Goal: Obtain resource: Obtain resource

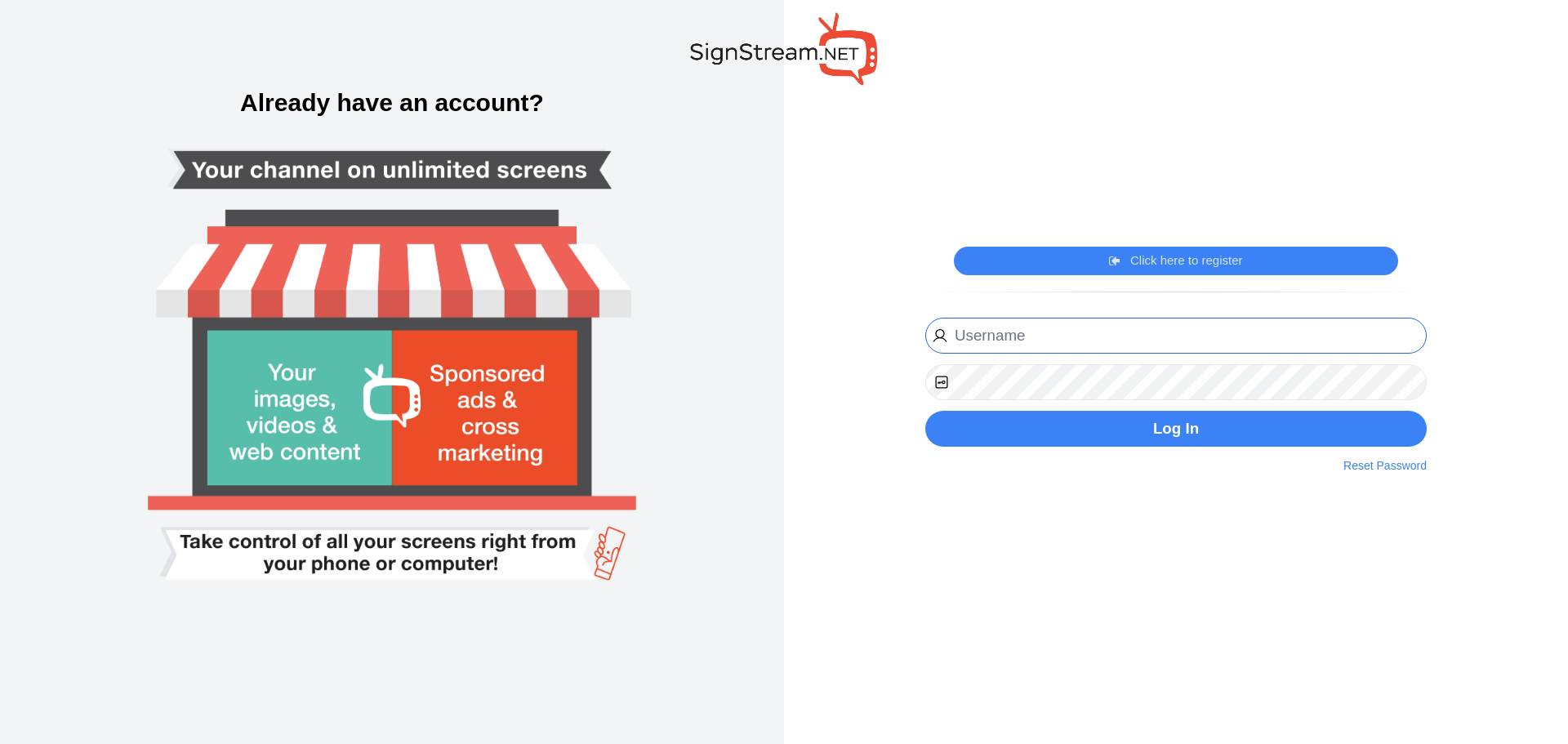
click at [1071, 331] on input "email" at bounding box center [1176, 335] width 501 height 37
type input "[PERSON_NAME][EMAIL_ADDRESS][PERSON_NAME][DOMAIN_NAME]"
click at [926, 411] on button "Log In" at bounding box center [1176, 429] width 501 height 37
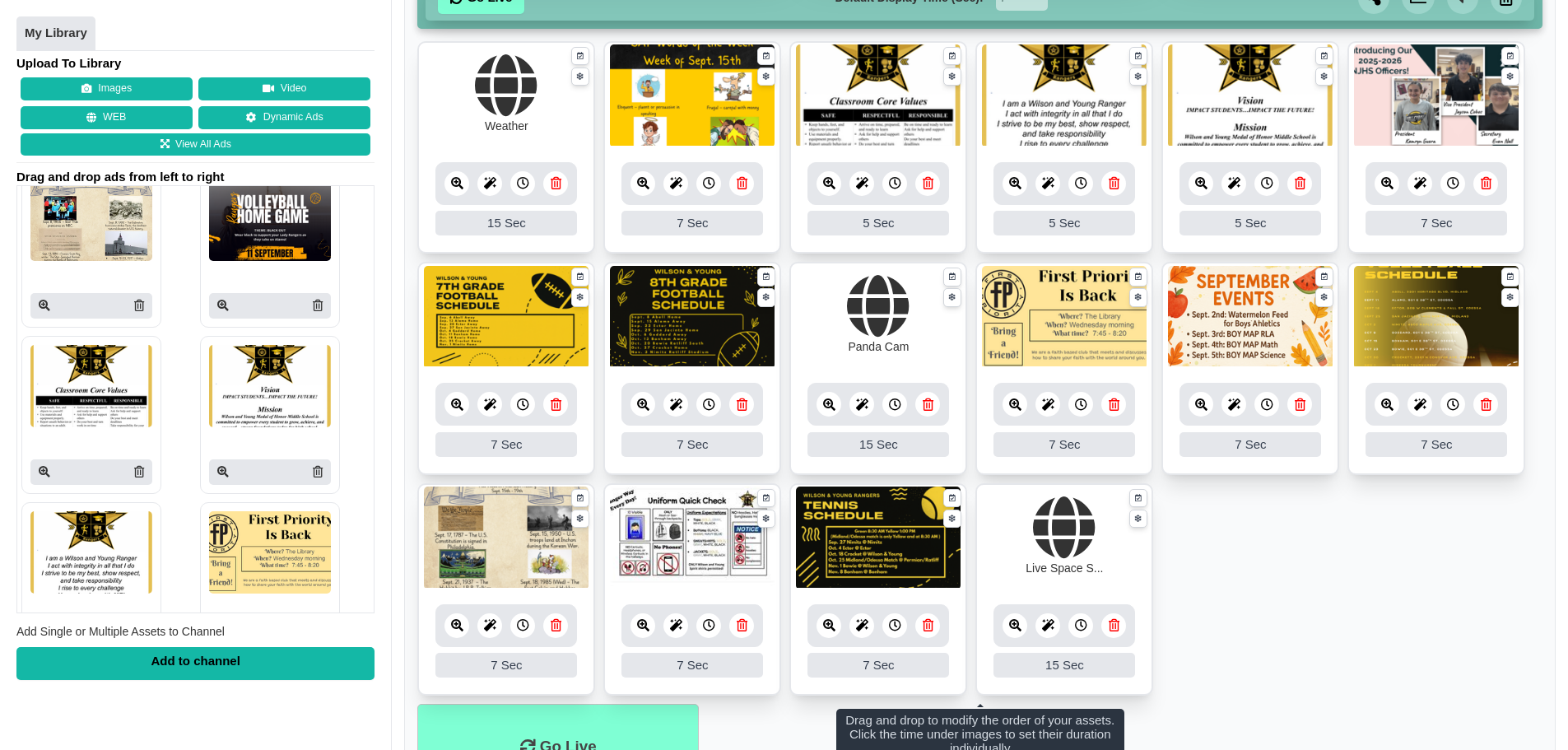
scroll to position [494, 0]
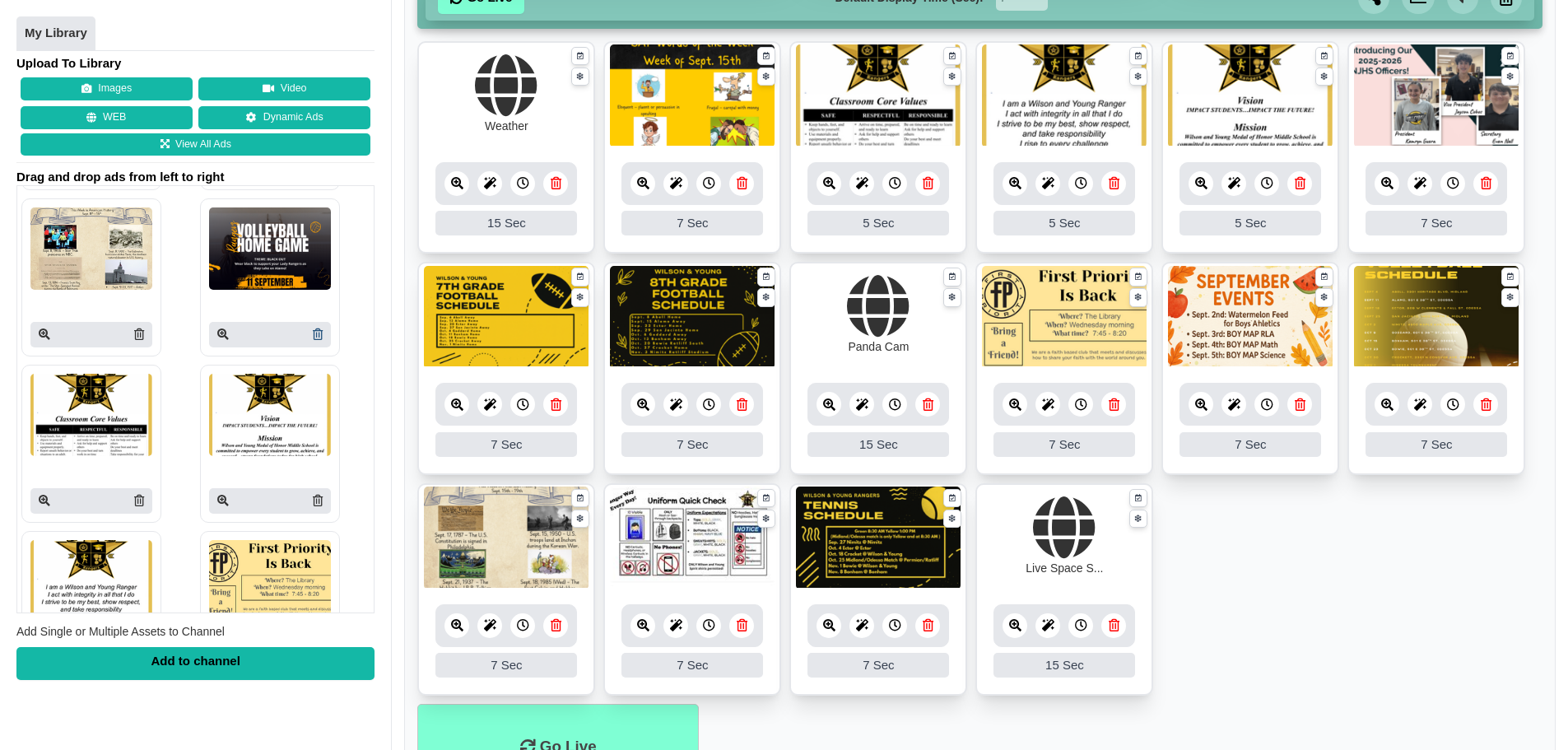
click at [314, 337] on icon at bounding box center [318, 335] width 10 height 12
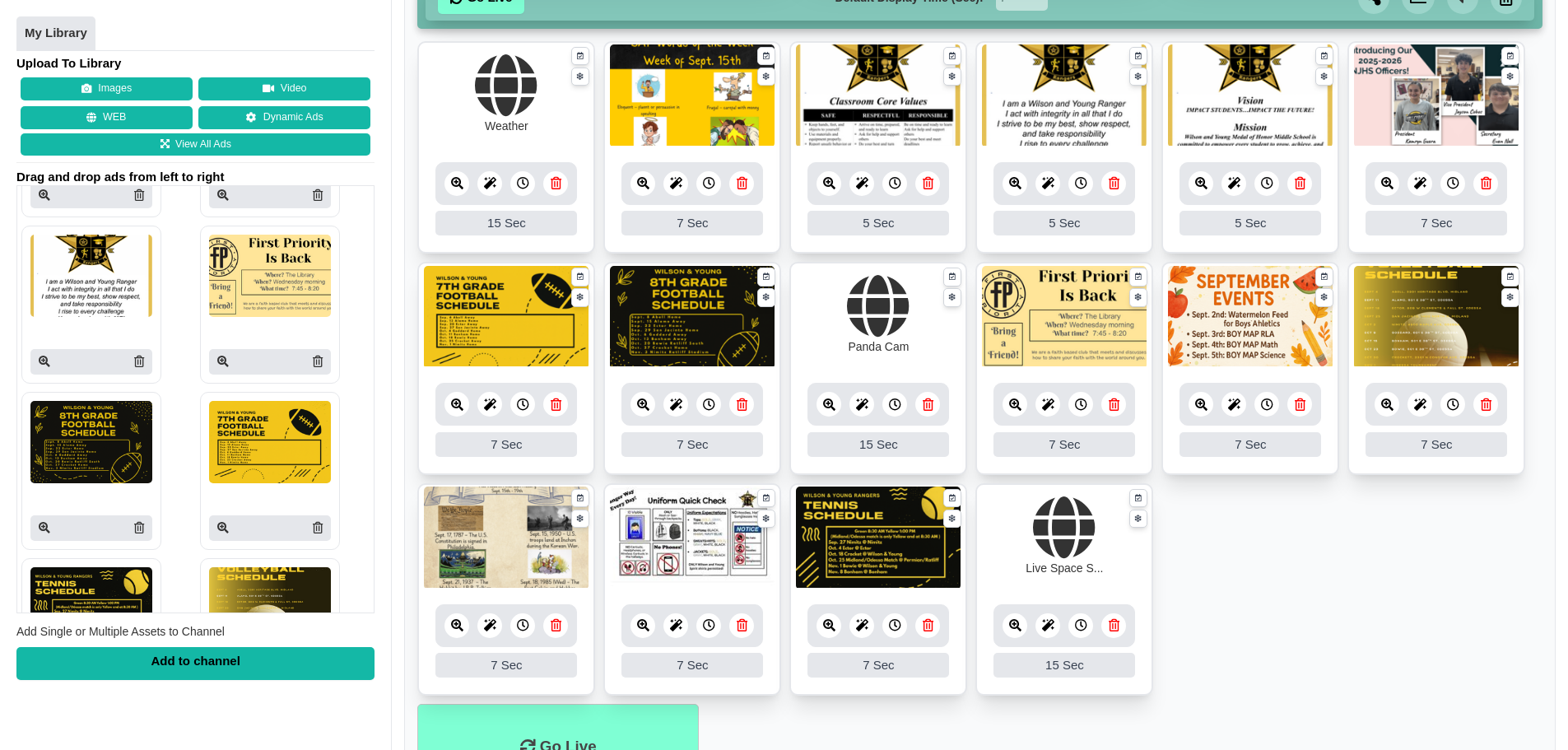
scroll to position [823, 0]
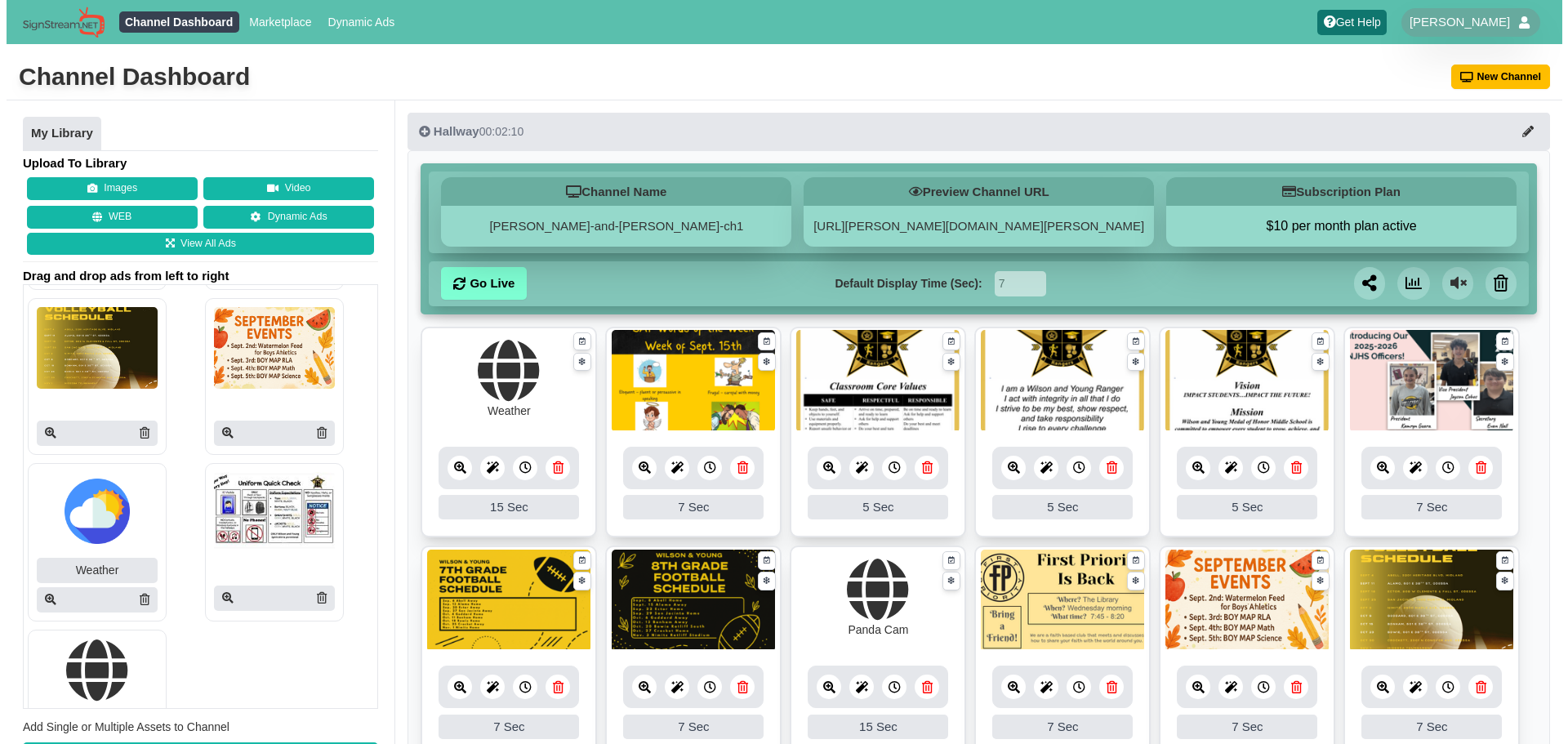
scroll to position [1070, 0]
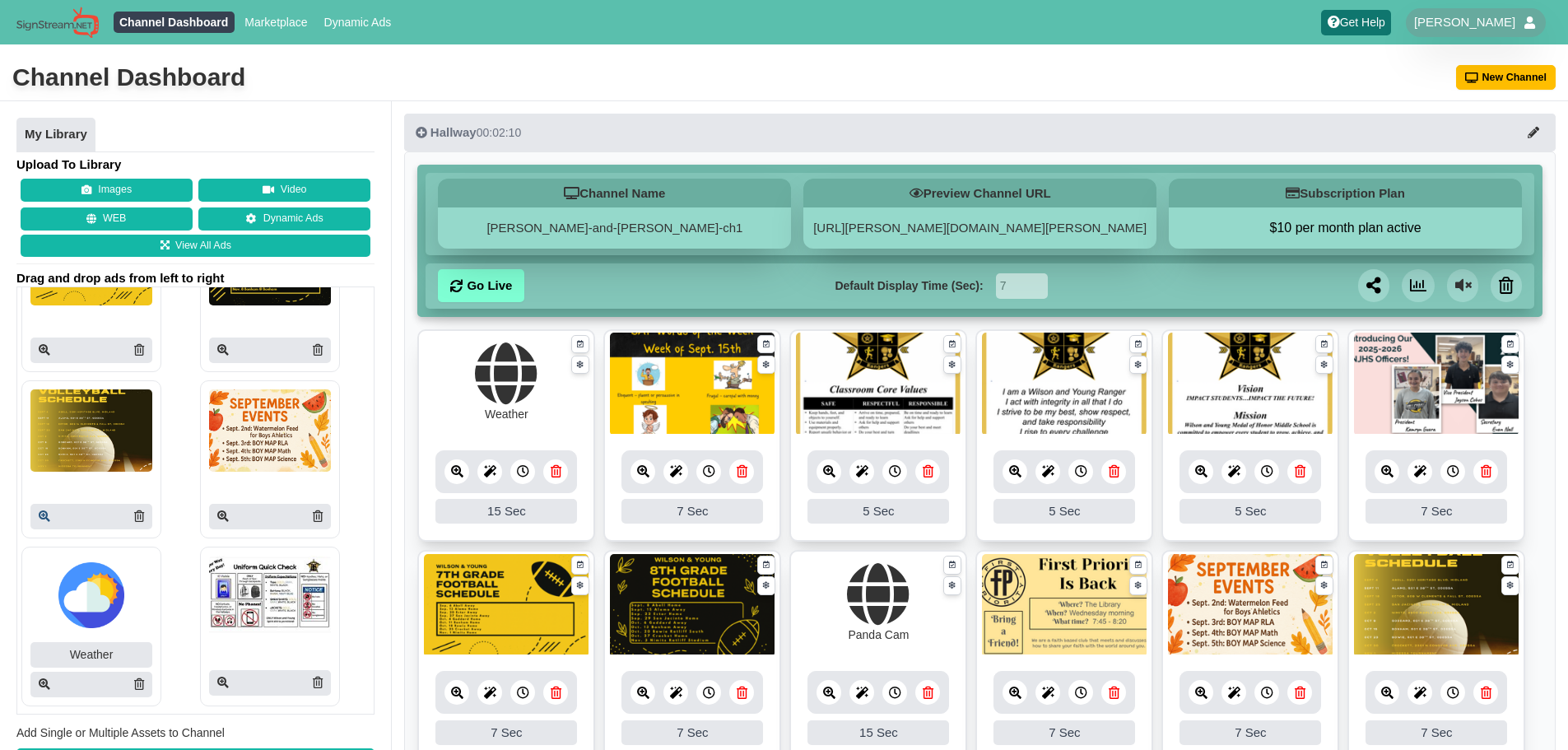
click at [44, 517] on icon at bounding box center [45, 516] width 12 height 12
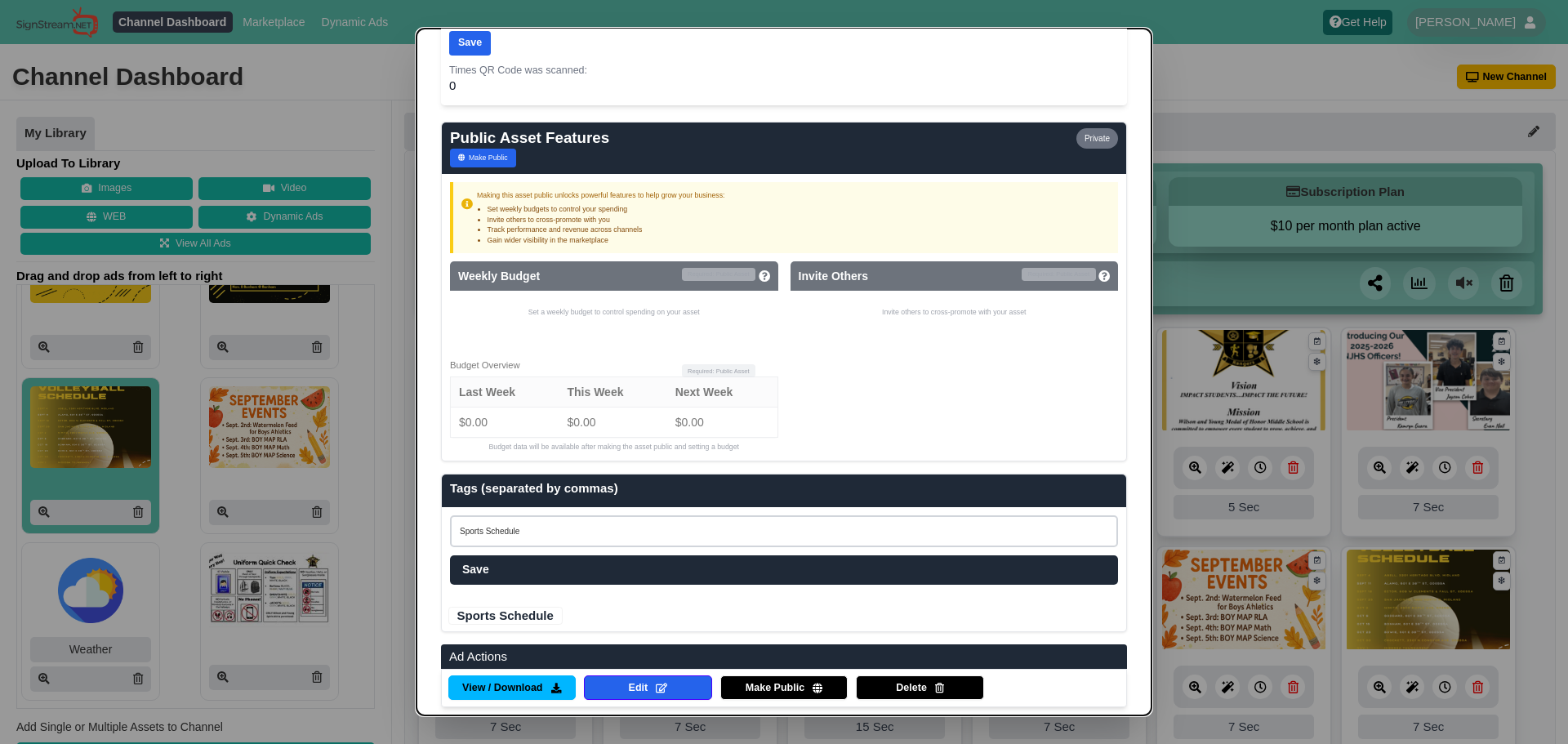
scroll to position [943, 0]
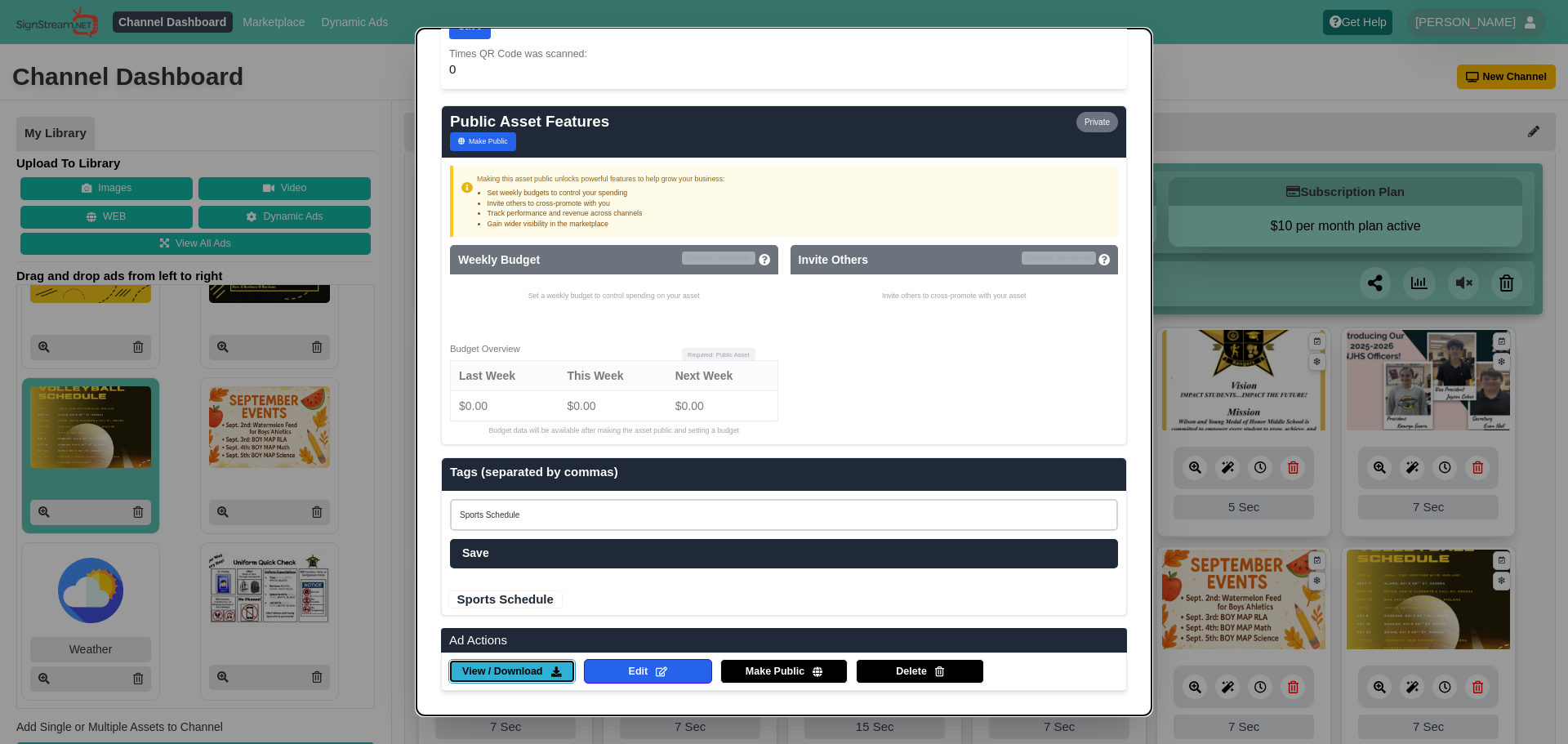
click at [543, 673] on link "View / Download" at bounding box center [512, 671] width 128 height 25
click at [344, 519] on dialog "✕ Ad Management AD Owner Created Updated Wilson and Young 09/05/25 09/05/25 Ass…" at bounding box center [784, 372] width 1568 height 744
click at [1218, 135] on dialog "✕ Ad Management AD Owner Created Updated Wilson and Young 09/05/25 09/05/25 Ass…" at bounding box center [784, 372] width 1568 height 744
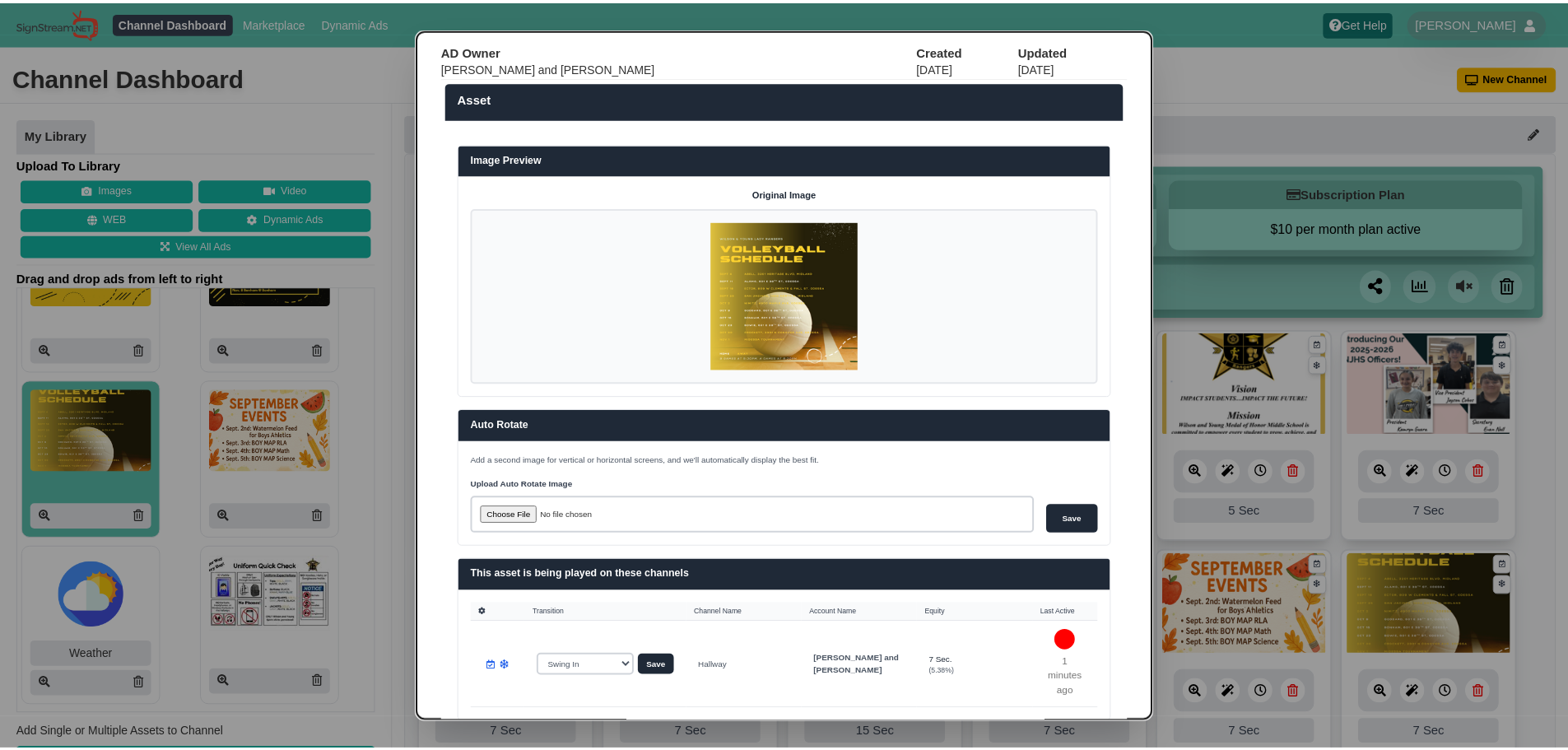
scroll to position [0, 0]
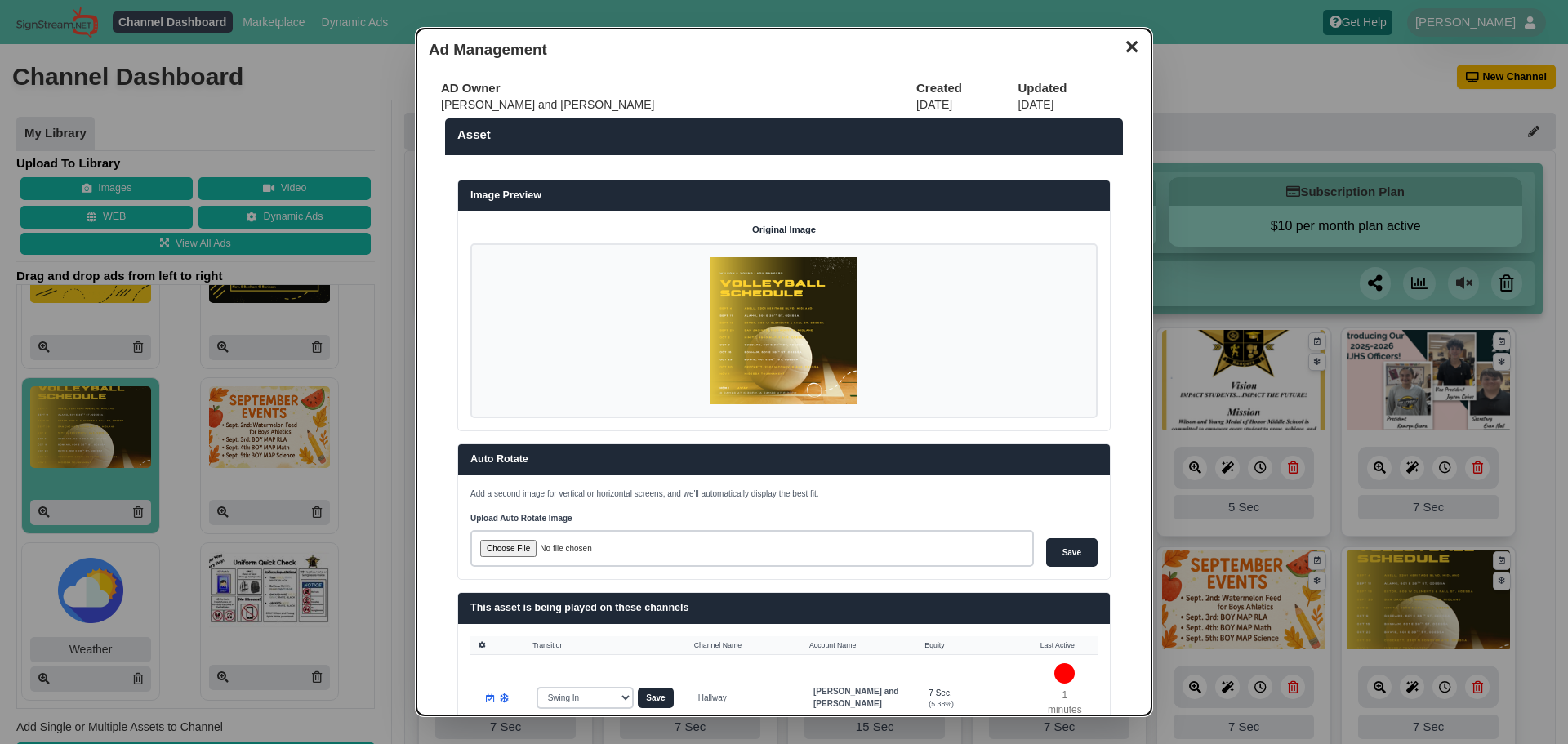
click at [1120, 37] on button "✕" at bounding box center [1131, 45] width 32 height 25
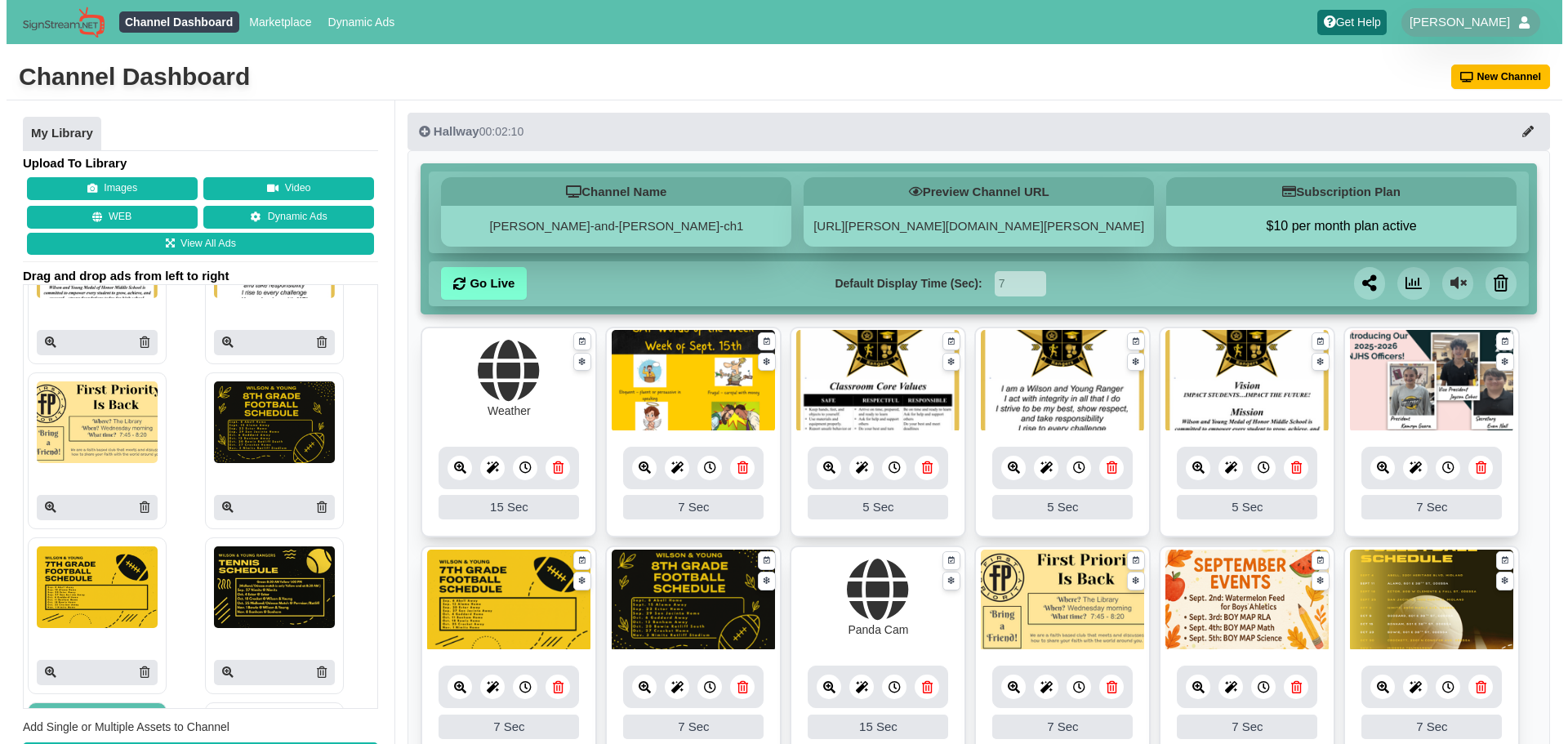
scroll to position [743, 0]
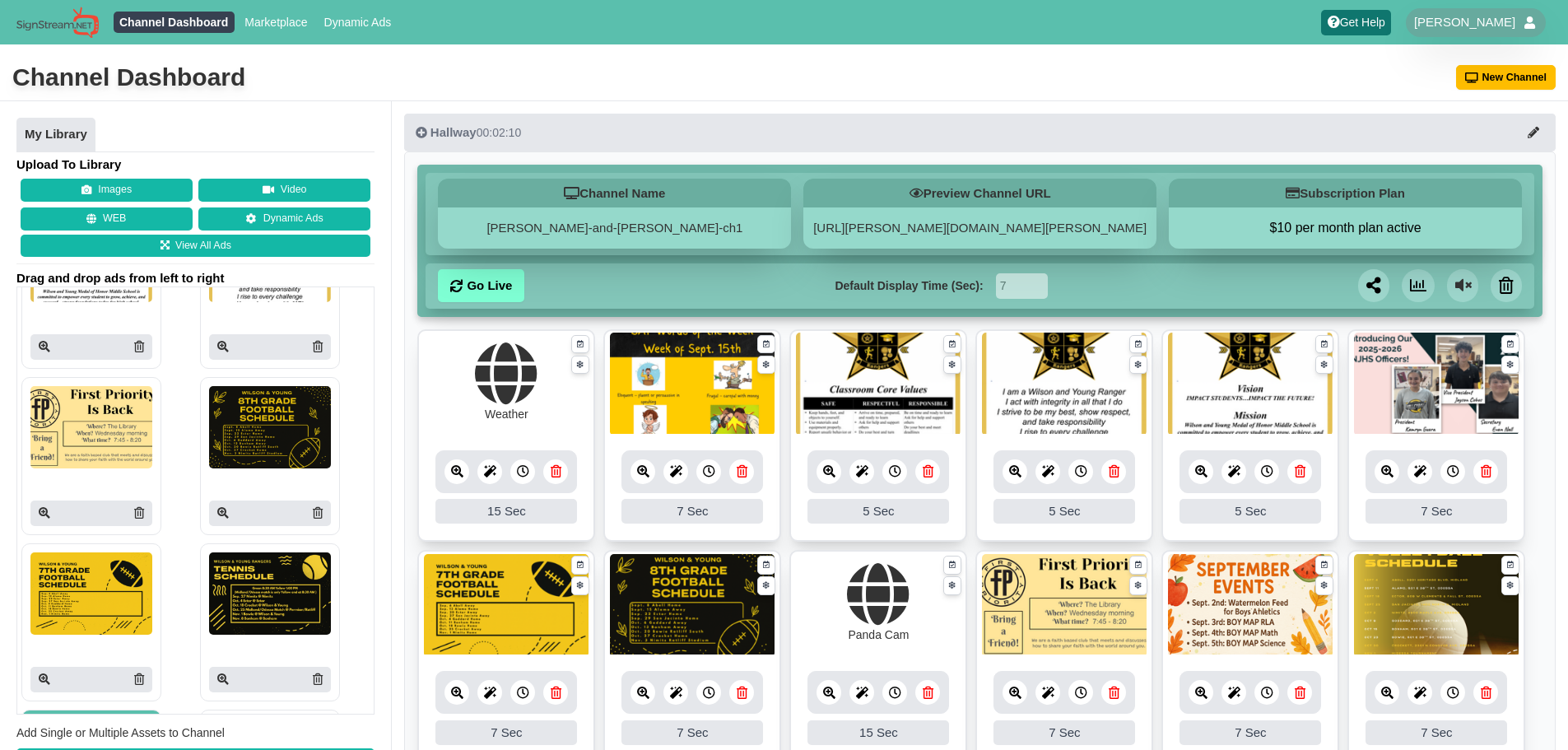
click at [277, 487] on div at bounding box center [270, 456] width 122 height 140
click at [222, 509] on icon at bounding box center [223, 513] width 12 height 12
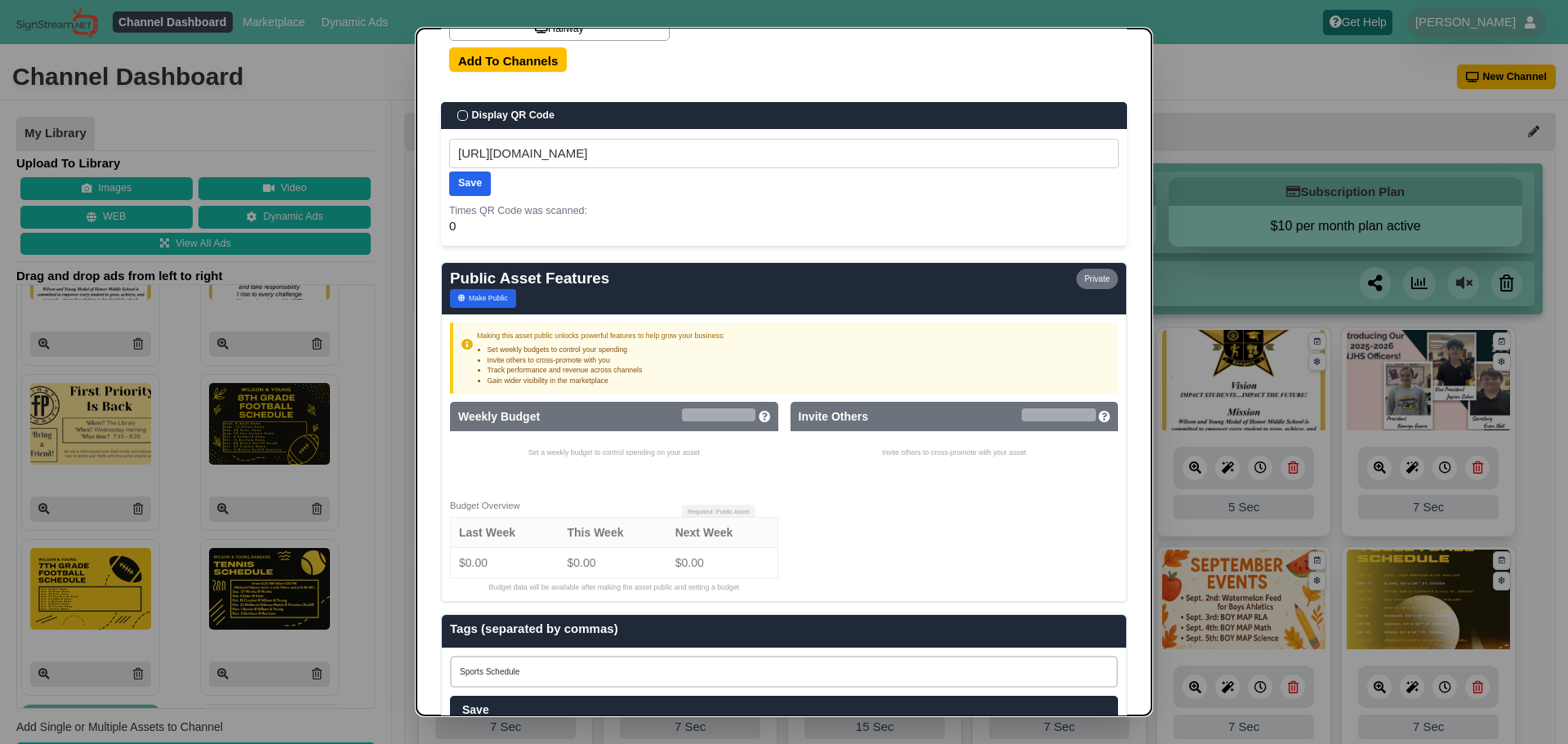
scroll to position [933, 0]
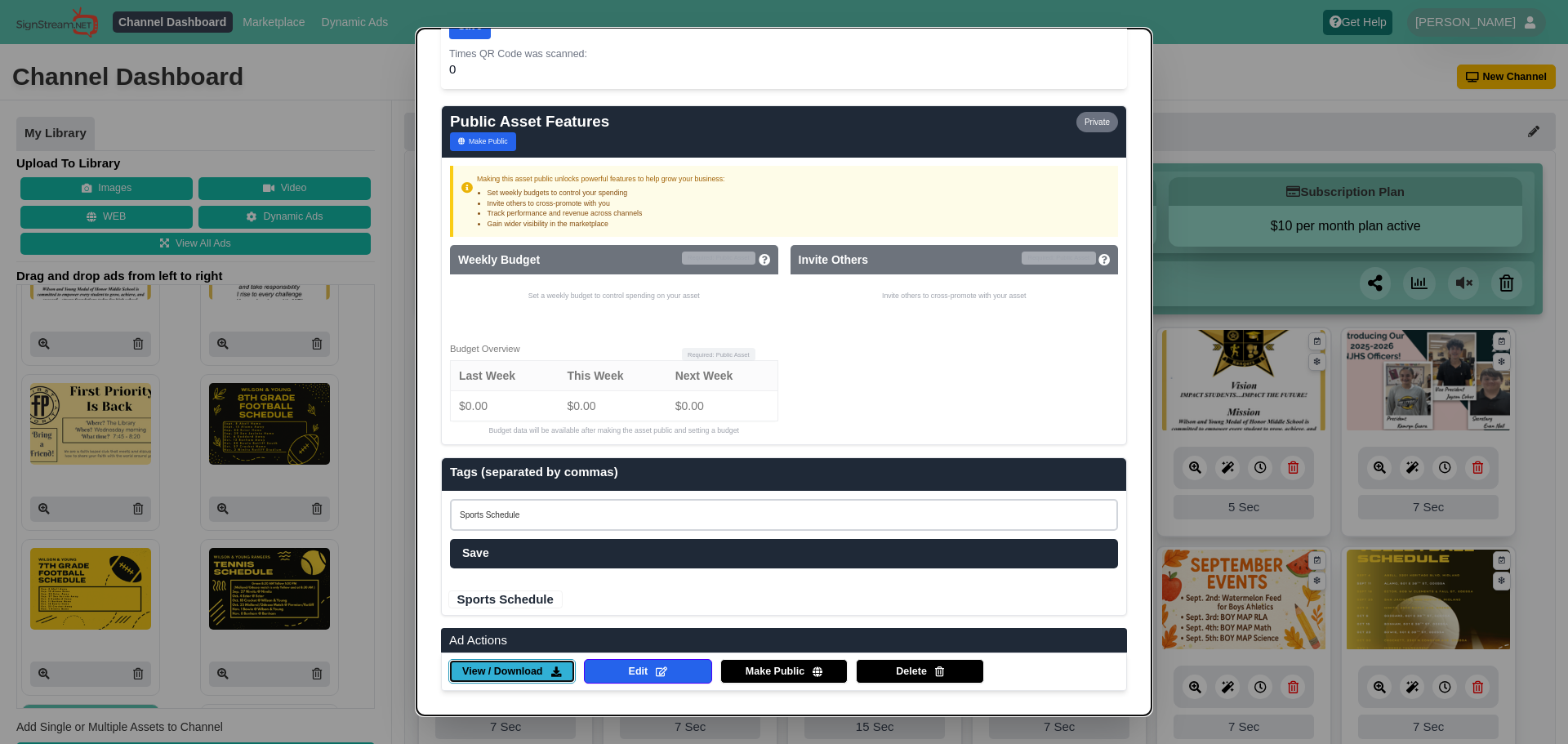
click at [503, 678] on span "View / Download" at bounding box center [502, 672] width 80 height 15
click at [405, 343] on dialog "✕ Ad Management AD Owner Created Updated Wilson and Young 09/05/25 09/05/25 Ass…" at bounding box center [784, 372] width 1568 height 744
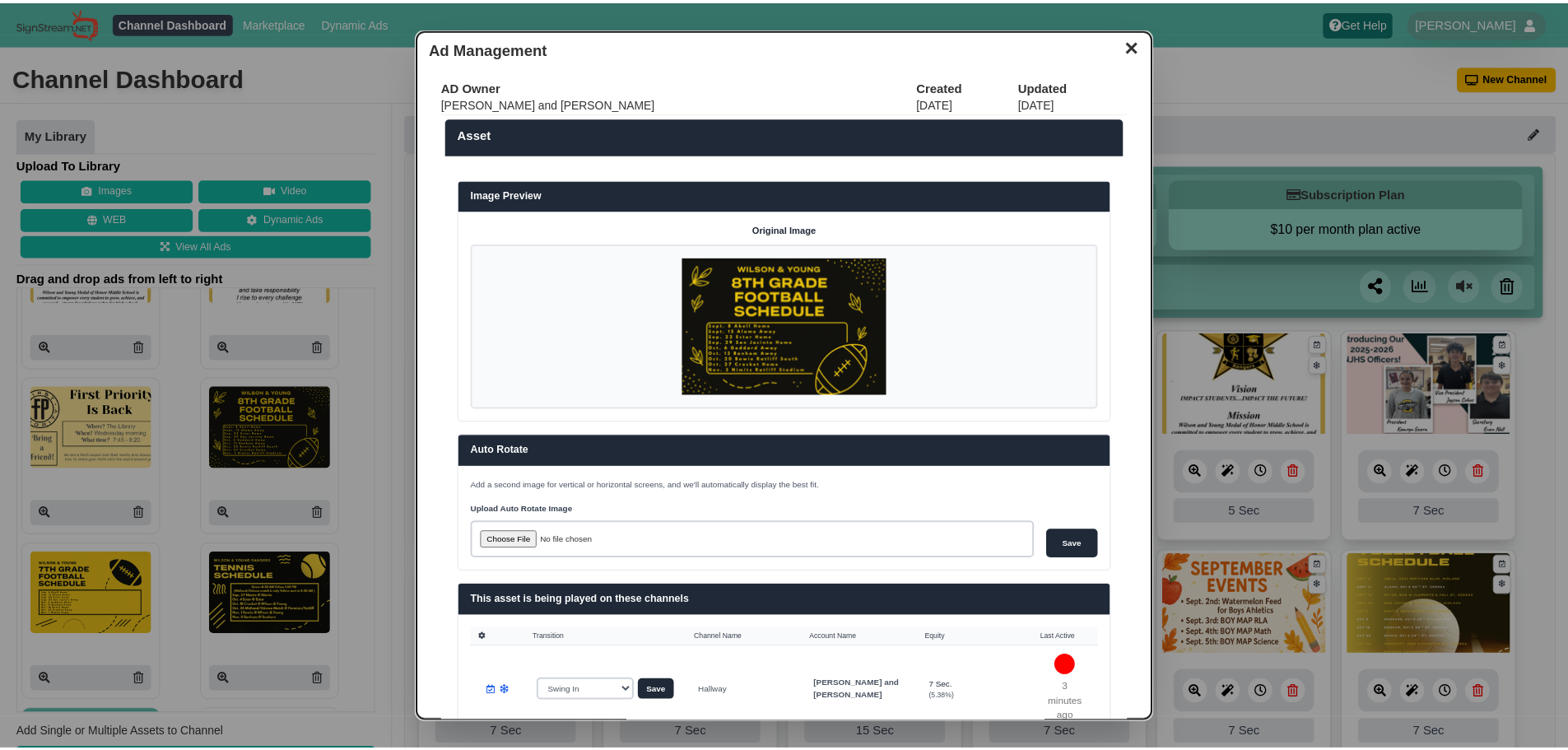
scroll to position [0, 0]
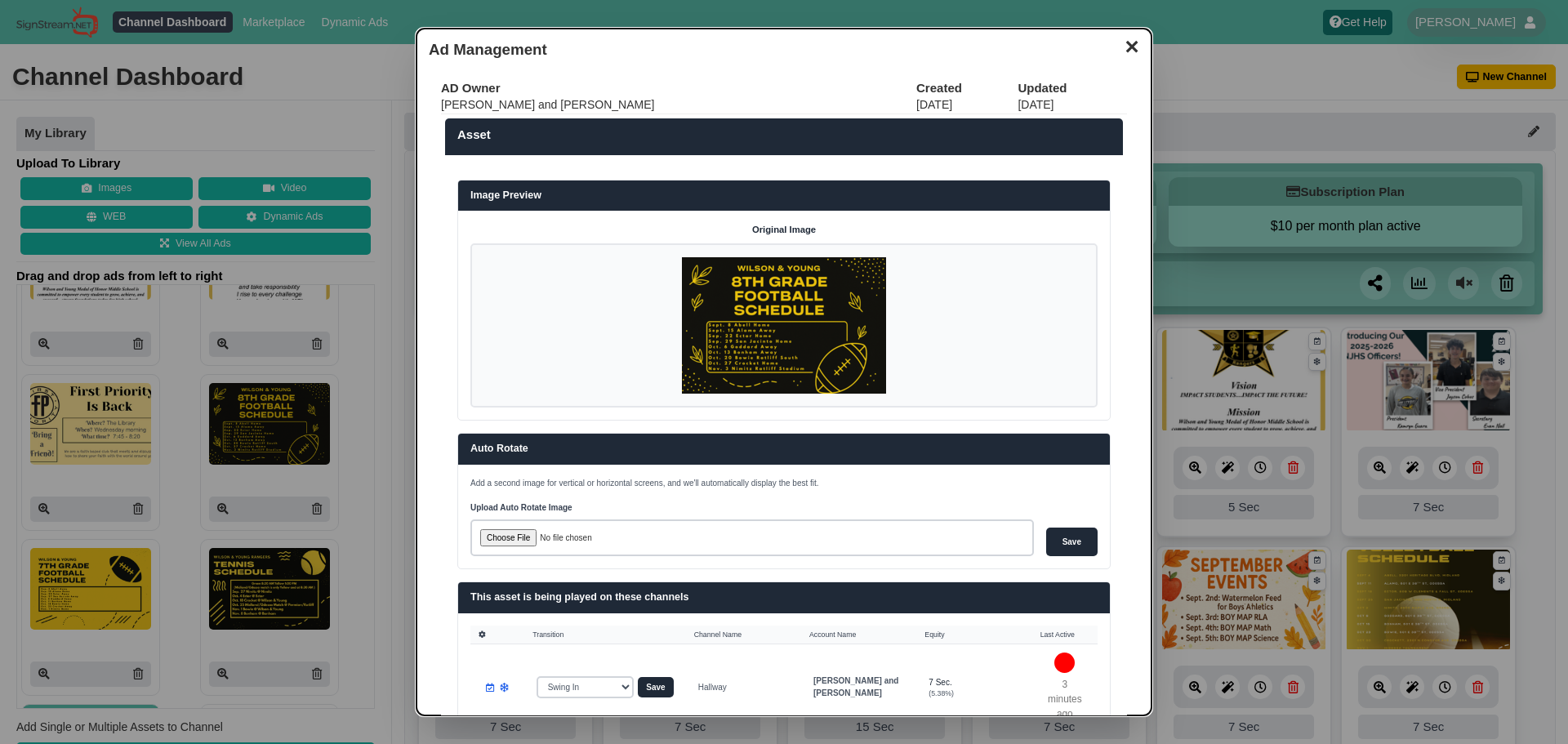
click at [1116, 43] on button "✕" at bounding box center [1131, 45] width 32 height 25
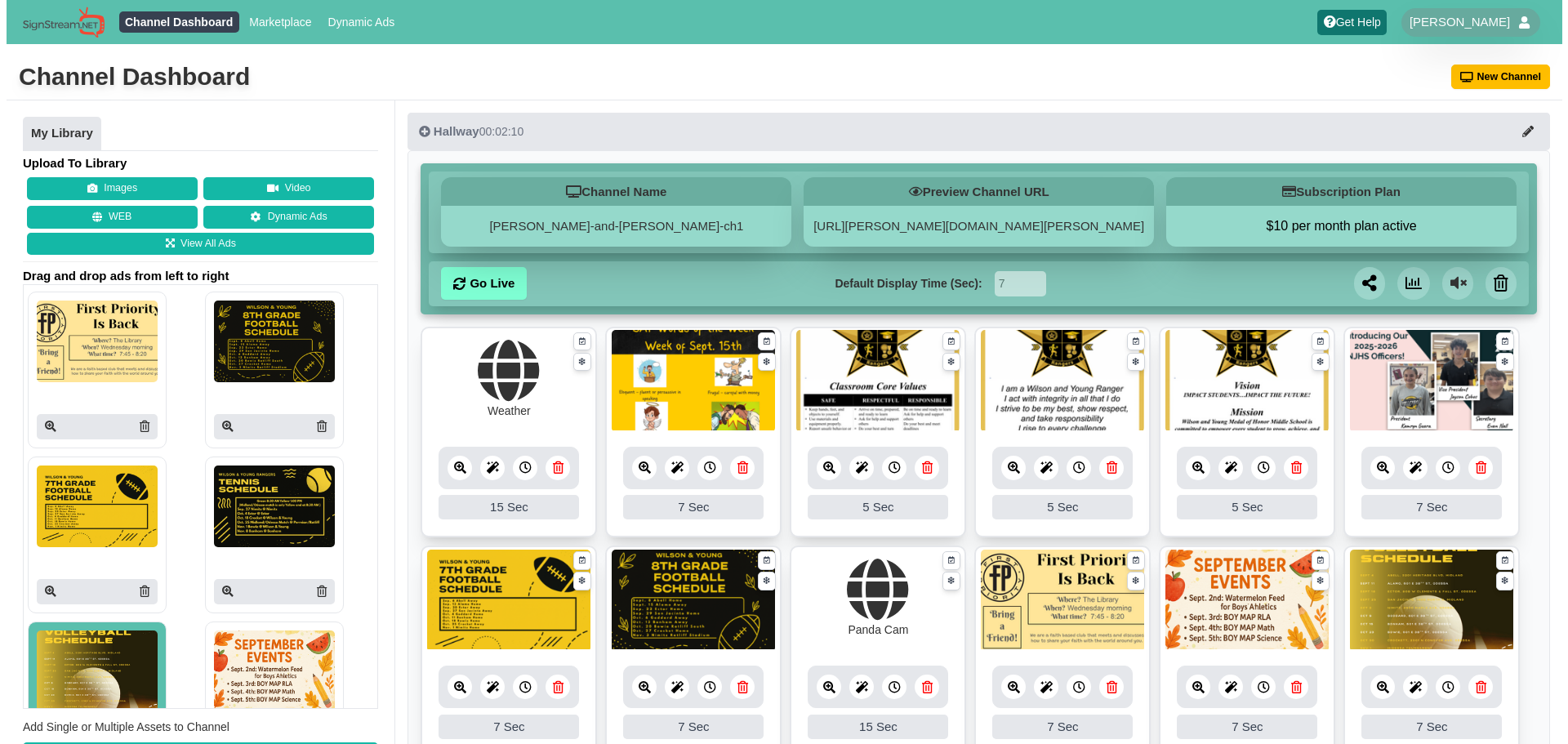
scroll to position [824, 0]
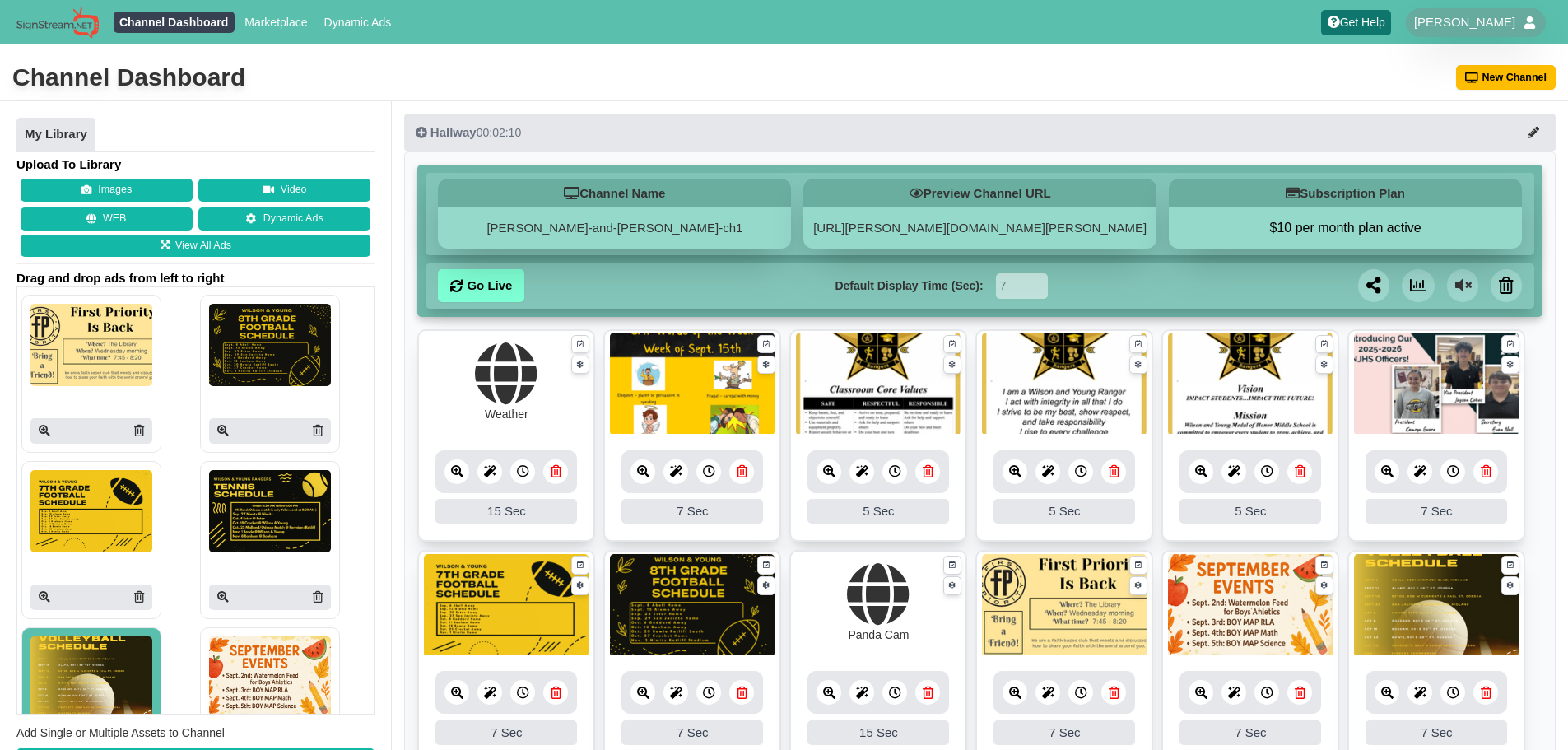
click at [131, 504] on img at bounding box center [91, 511] width 122 height 83
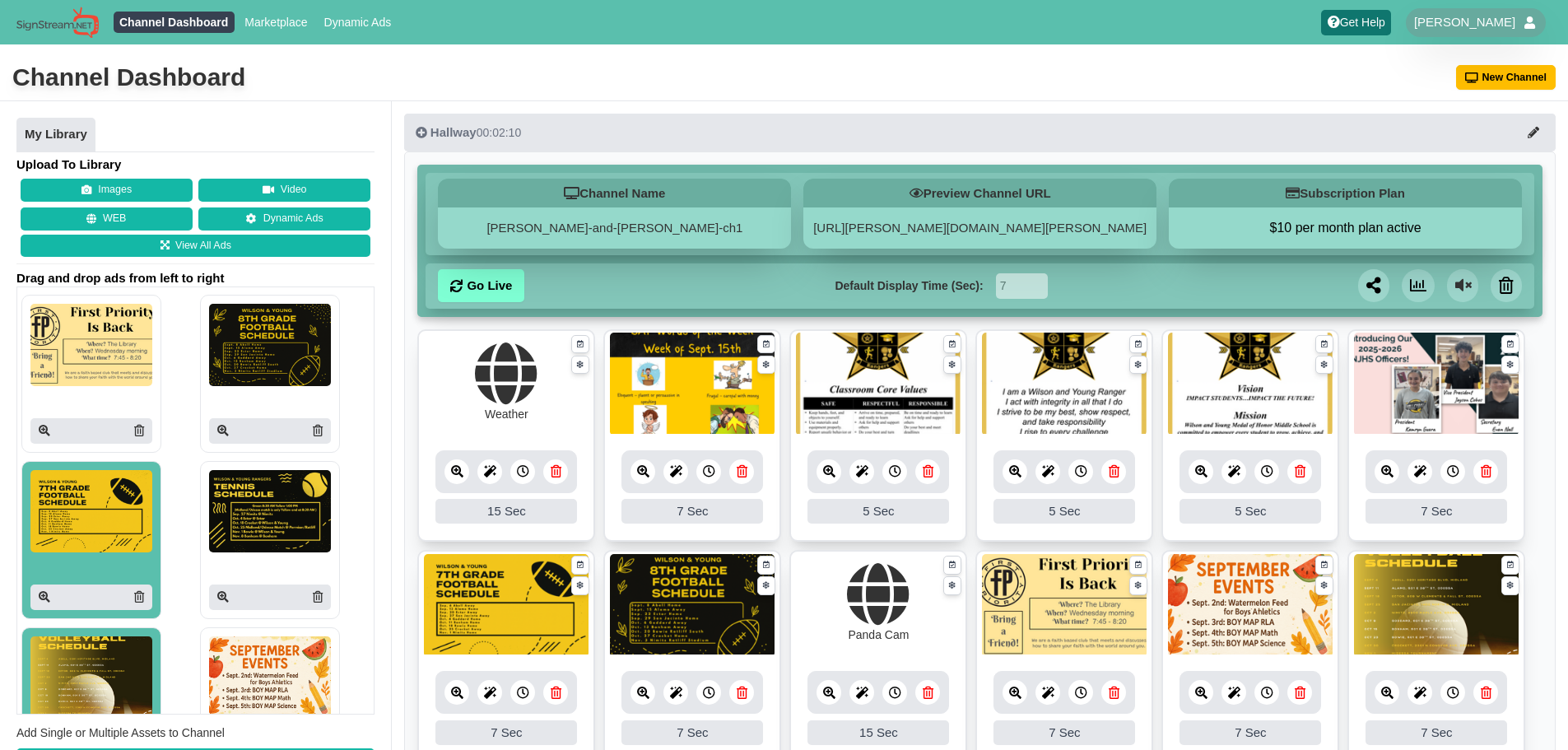
click at [52, 592] on div at bounding box center [91, 597] width 122 height 26
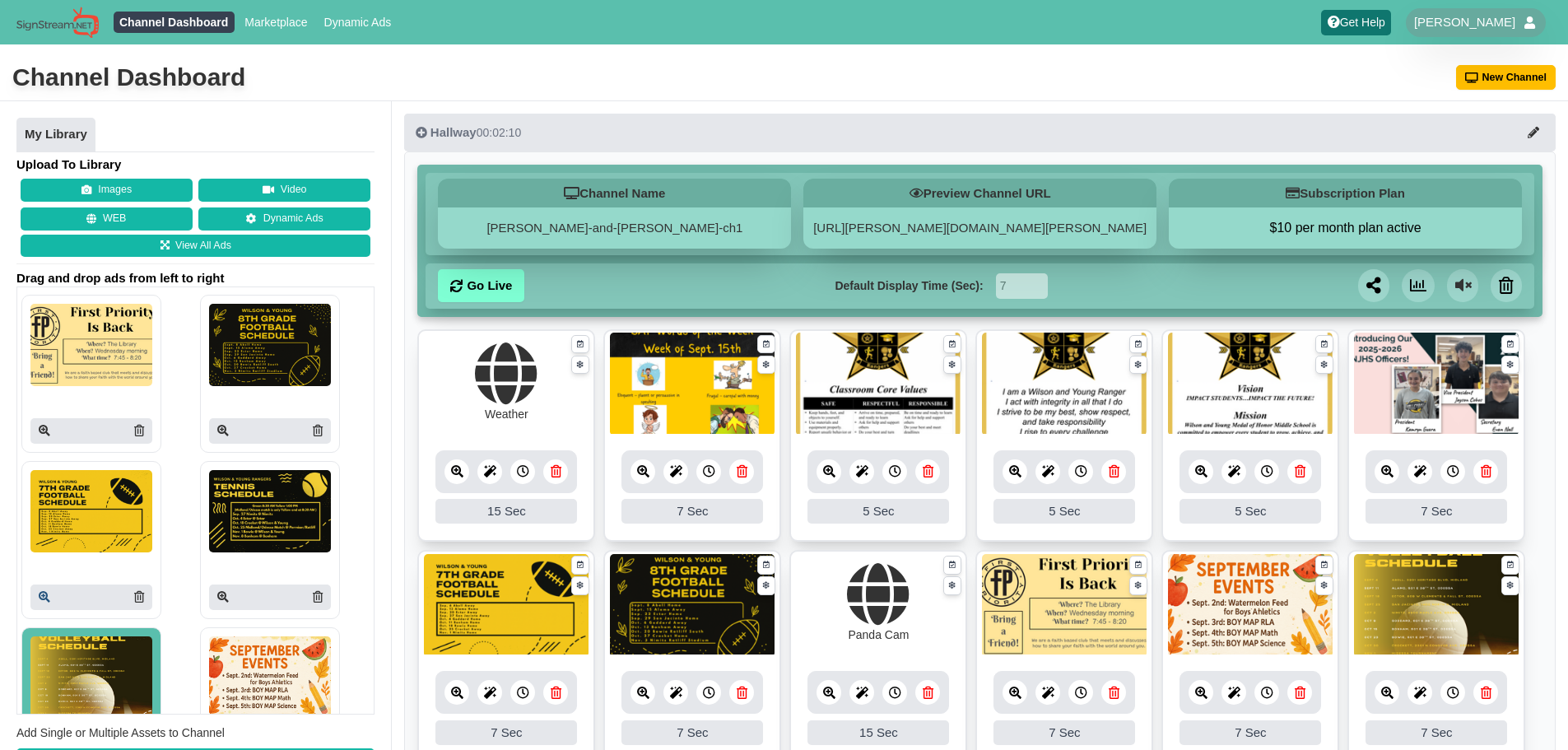
click at [44, 592] on icon at bounding box center [45, 597] width 12 height 12
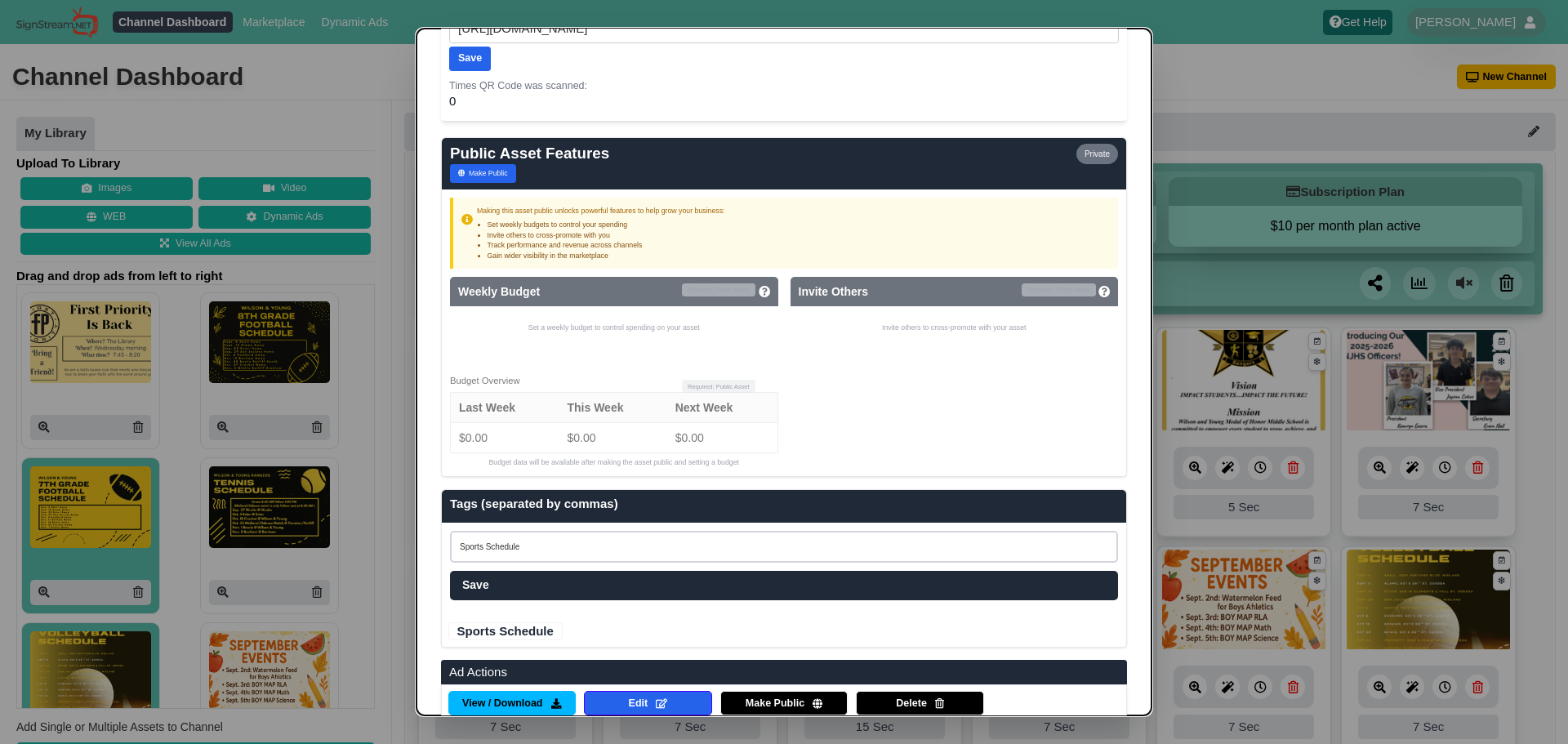
scroll to position [933, 0]
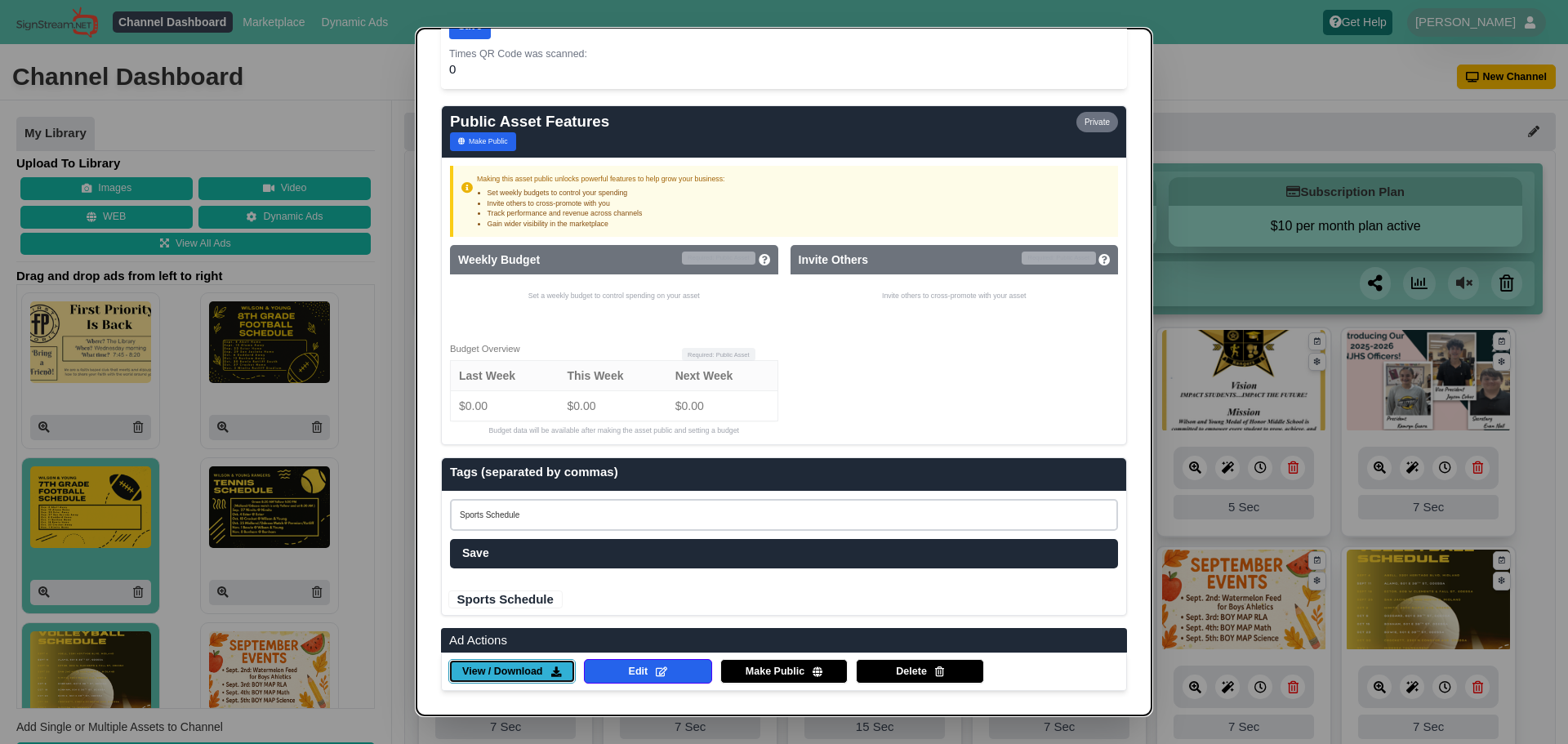
click at [534, 671] on span "View / Download" at bounding box center [502, 672] width 80 height 15
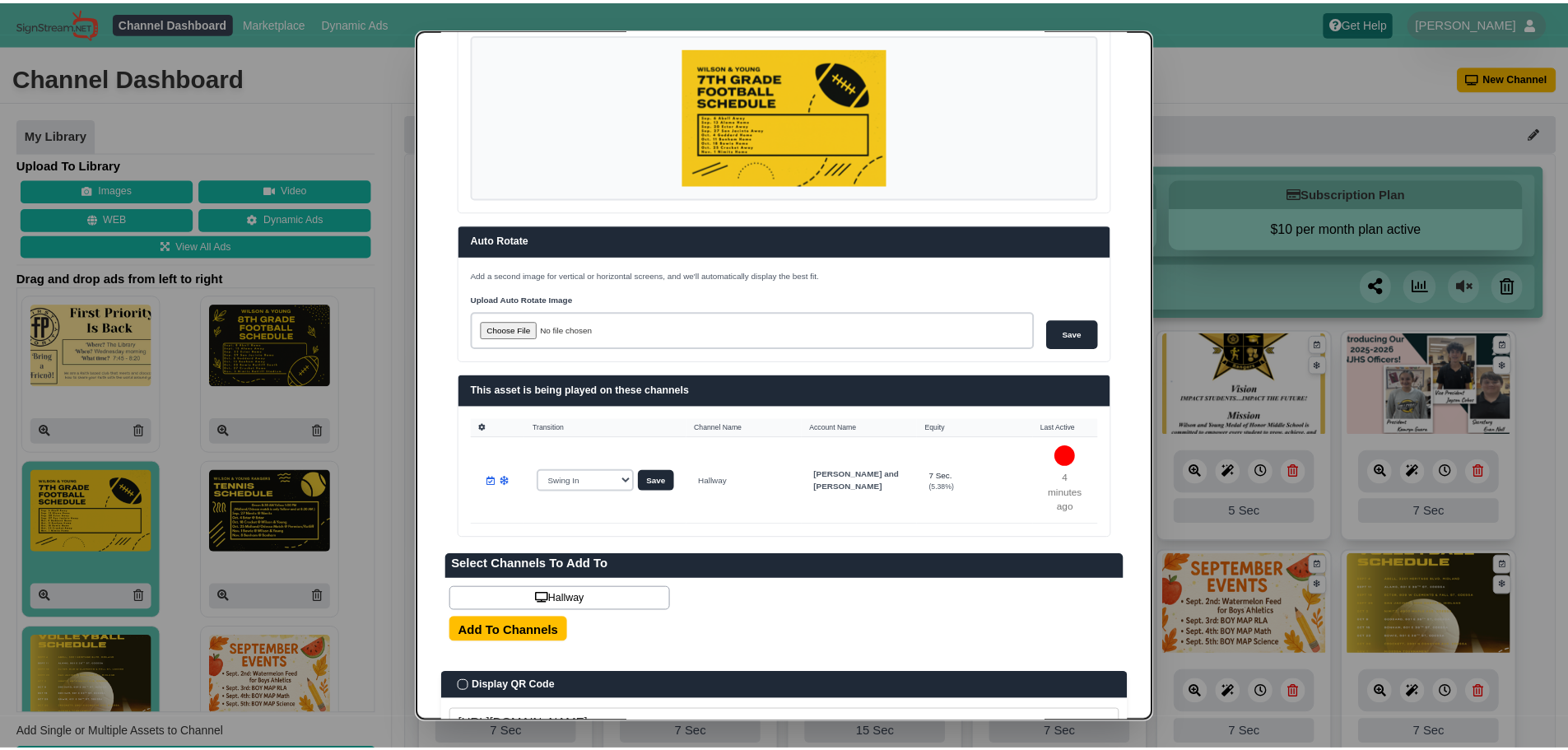
scroll to position [0, 0]
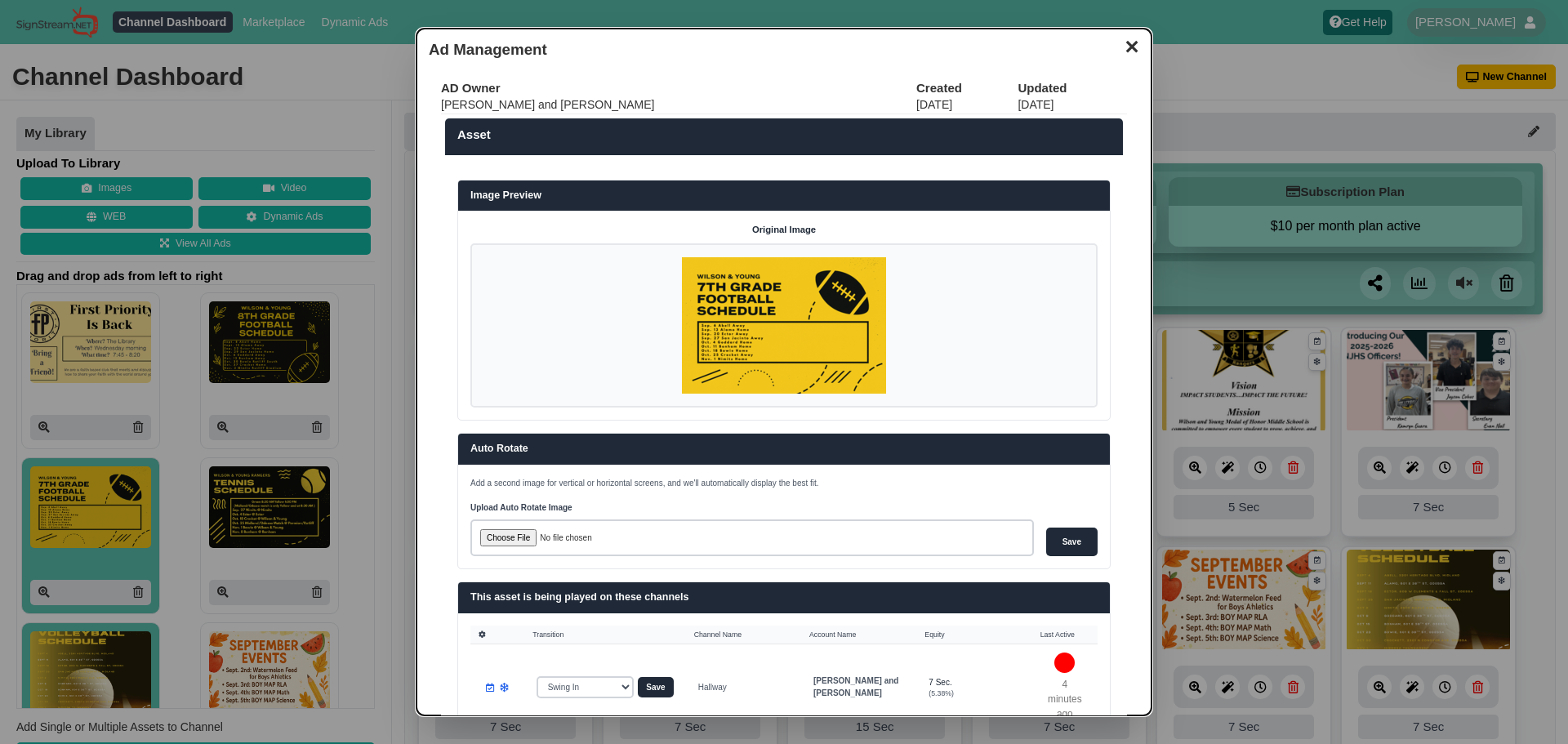
click at [1116, 47] on button "✕" at bounding box center [1131, 45] width 32 height 25
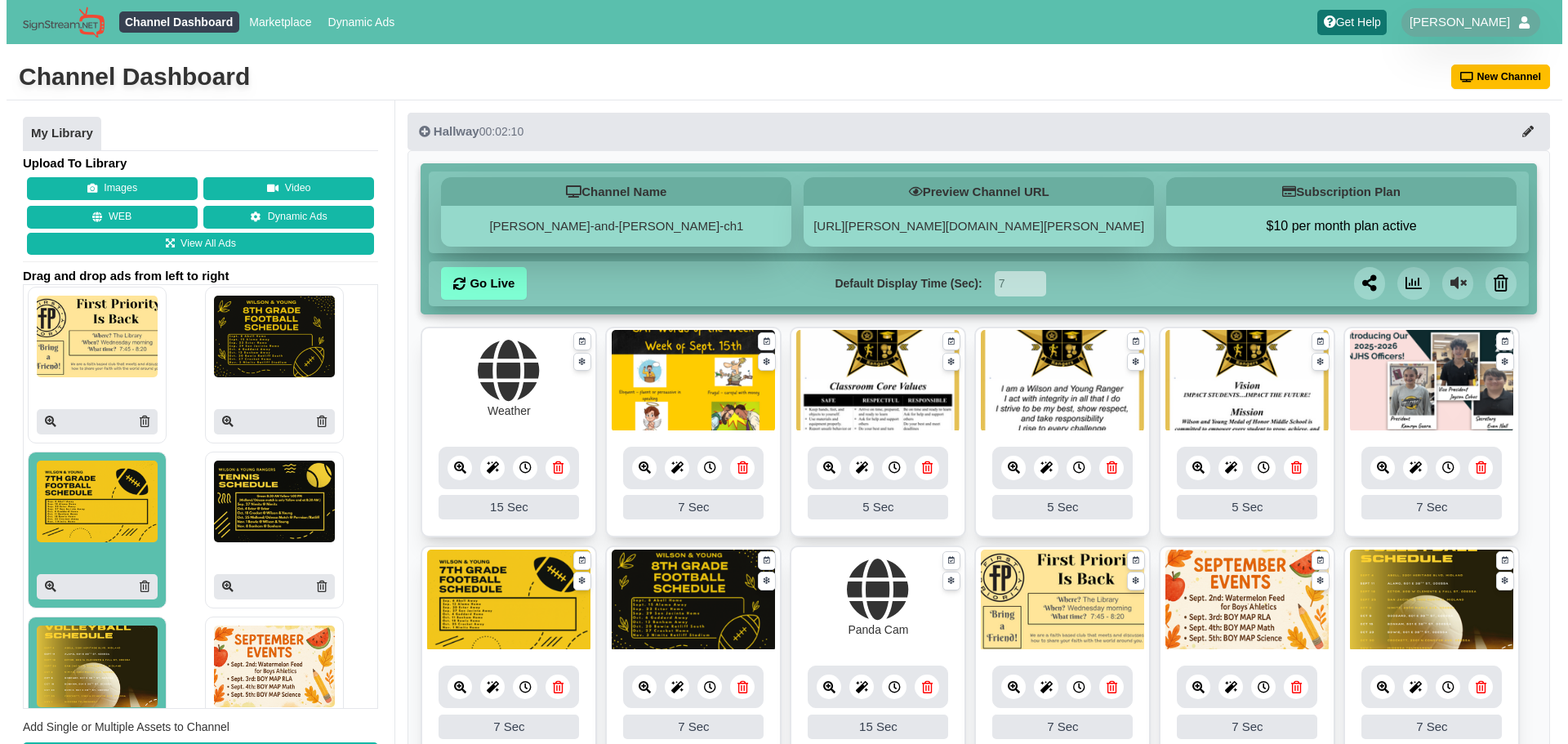
scroll to position [824, 0]
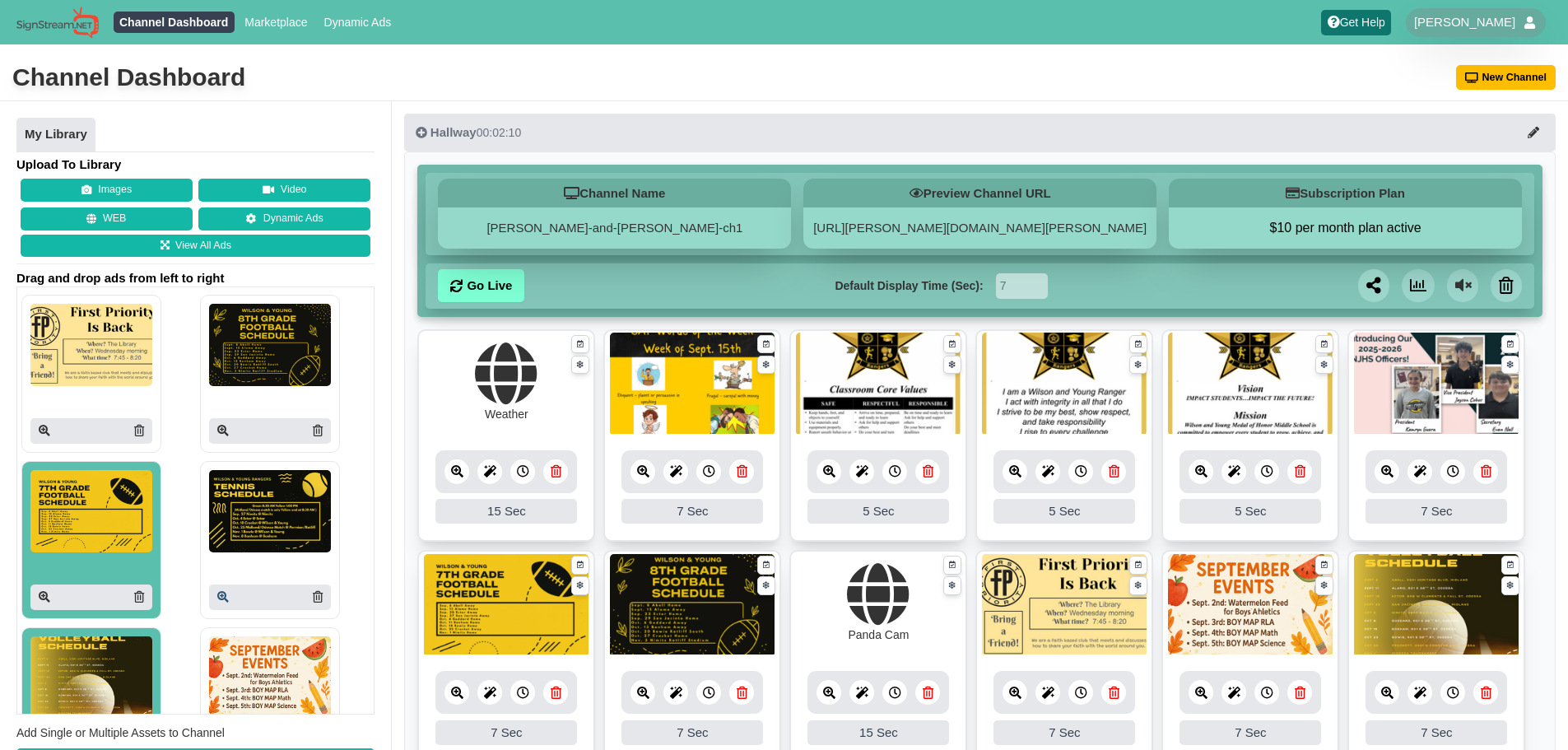
click at [218, 596] on icon at bounding box center [223, 597] width 12 height 12
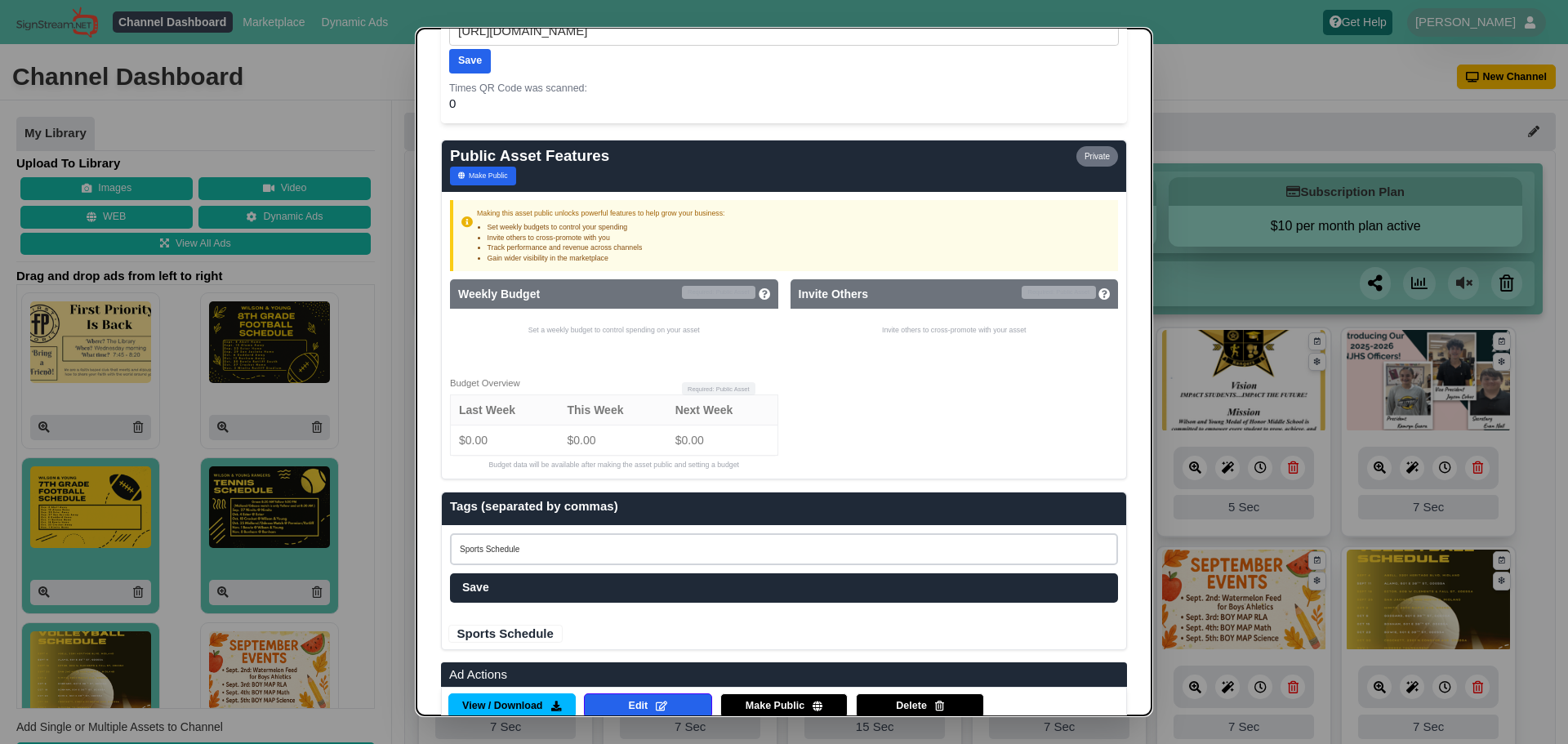
scroll to position [933, 0]
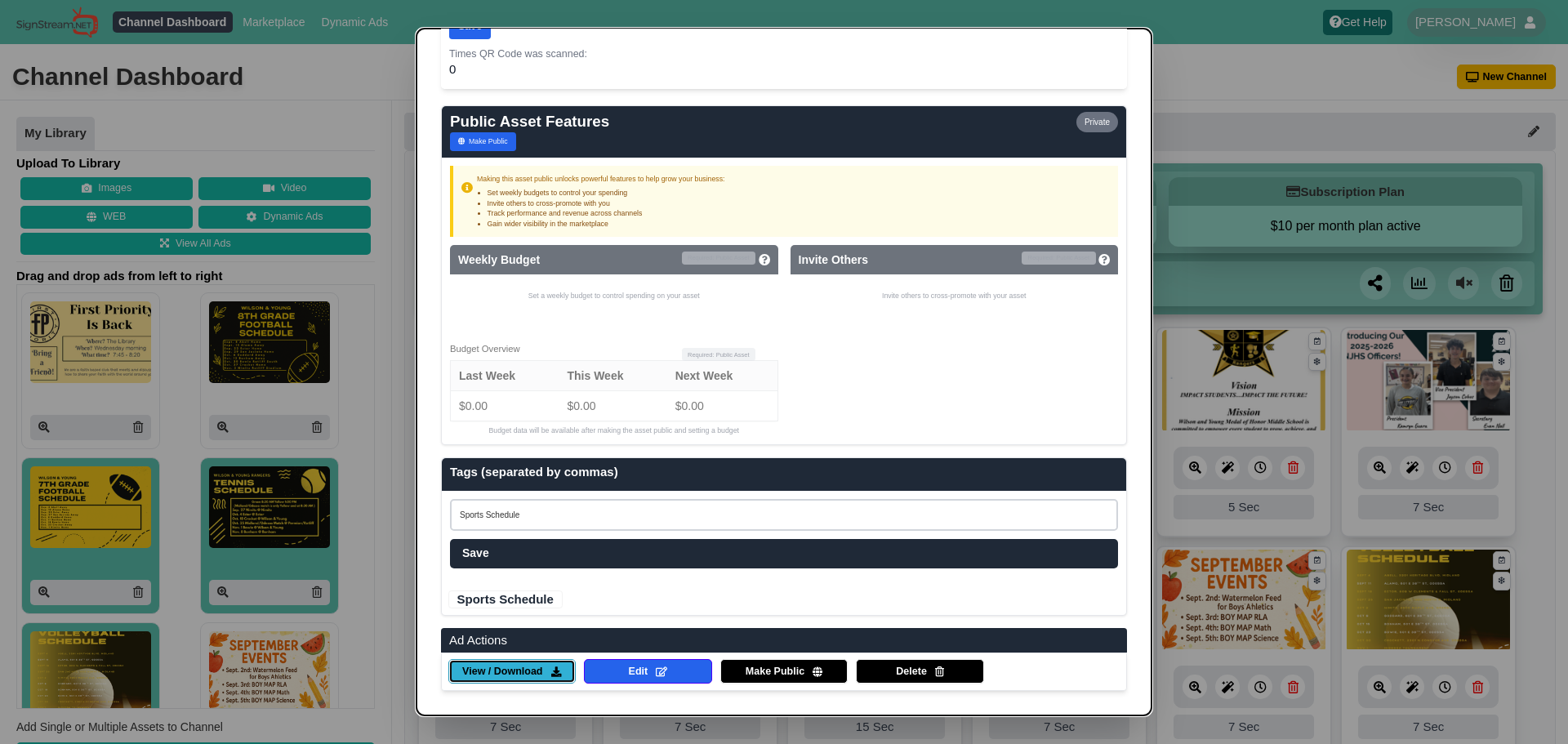
click at [466, 672] on span "View / Download" at bounding box center [502, 672] width 80 height 15
